Goal: Use online tool/utility: Use online tool/utility

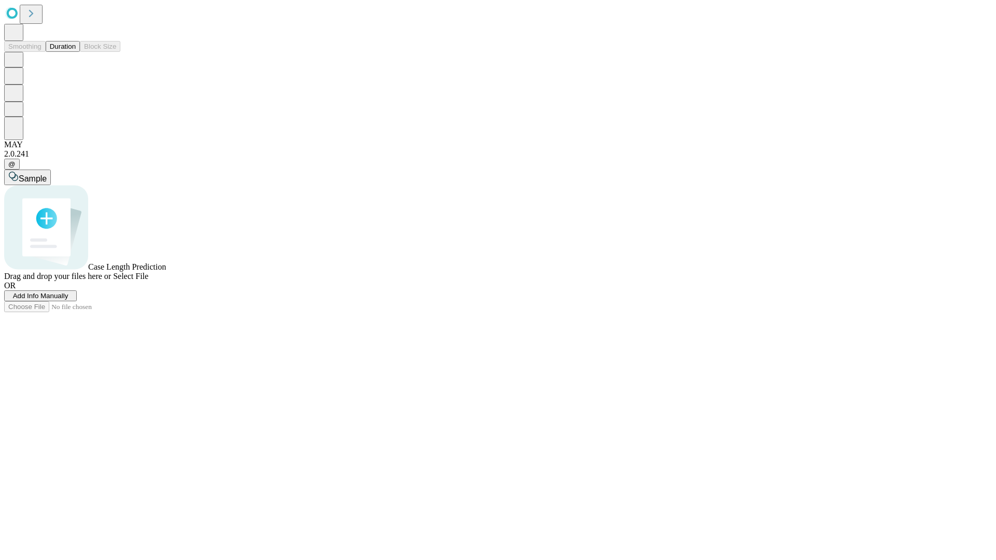
click at [76, 52] on button "Duration" at bounding box center [63, 46] width 34 height 11
click at [69, 300] on span "Add Info Manually" at bounding box center [41, 296] width 56 height 8
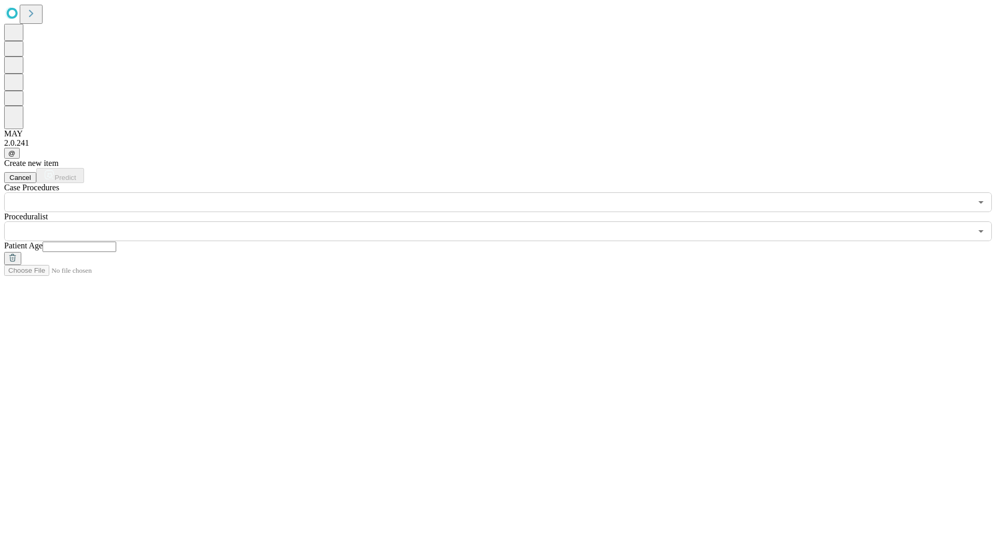
click at [116, 242] on input "text" at bounding box center [80, 247] width 74 height 10
type input "**"
click at [505, 222] on input "text" at bounding box center [488, 232] width 968 height 20
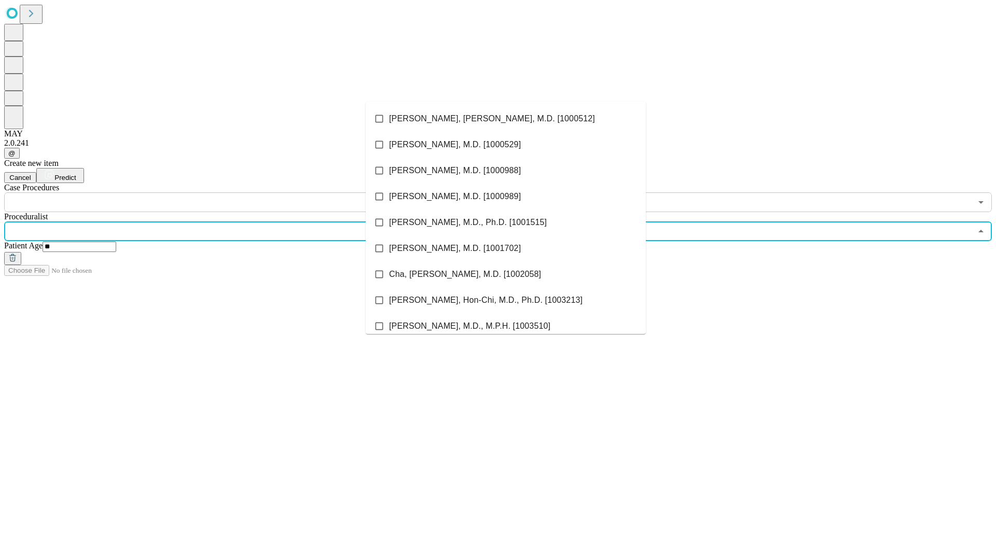
click at [506, 119] on li "[PERSON_NAME], [PERSON_NAME], M.D. [1000512]" at bounding box center [506, 119] width 280 height 26
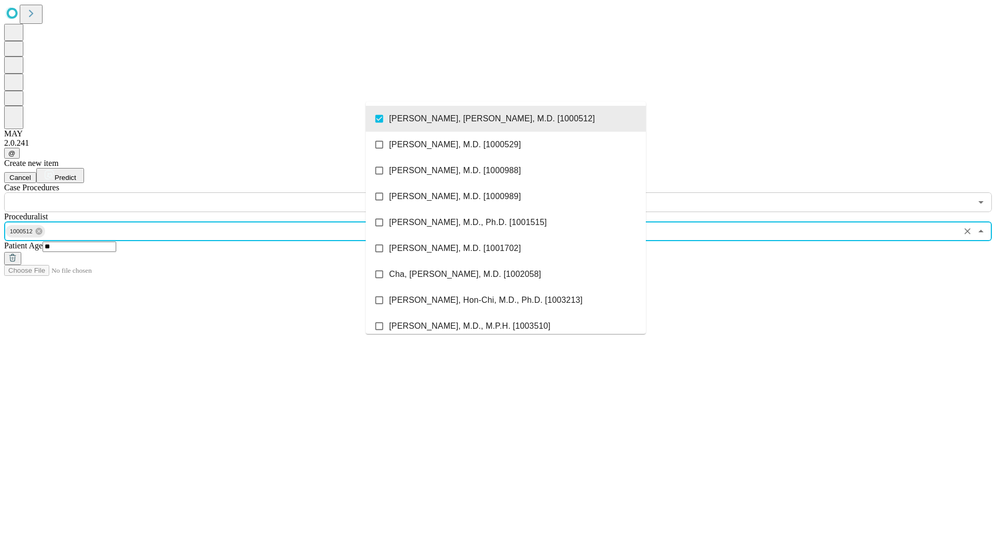
click at [218, 193] on input "text" at bounding box center [488, 203] width 968 height 20
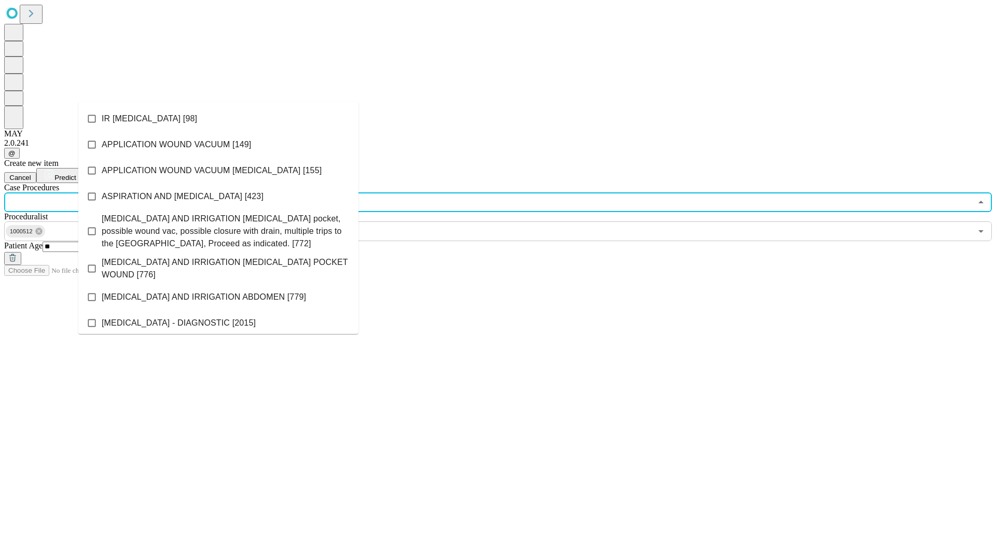
click at [218, 119] on li "IR [MEDICAL_DATA] [98]" at bounding box center [218, 119] width 280 height 26
click at [76, 174] on span "Predict" at bounding box center [64, 178] width 21 height 8
